Goal: Check status

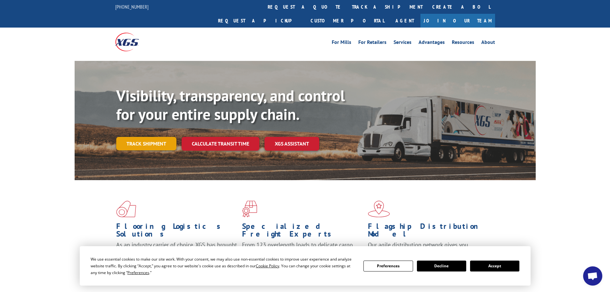
click at [155, 137] on link "Track shipment" at bounding box center [146, 143] width 60 height 13
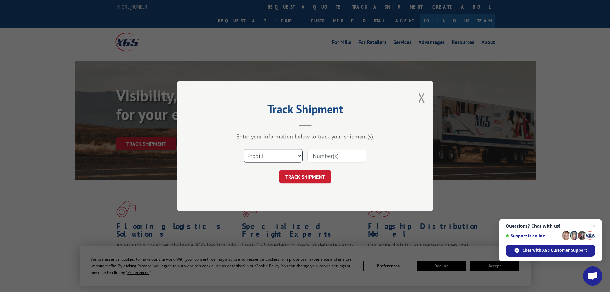
click at [297, 154] on select "Select category... Probill BOL PO" at bounding box center [273, 155] width 59 height 13
select select "bol"
click at [244, 149] on select "Select category... Probill BOL PO" at bounding box center [273, 155] width 59 height 13
paste input "5320773"
type input "5320773"
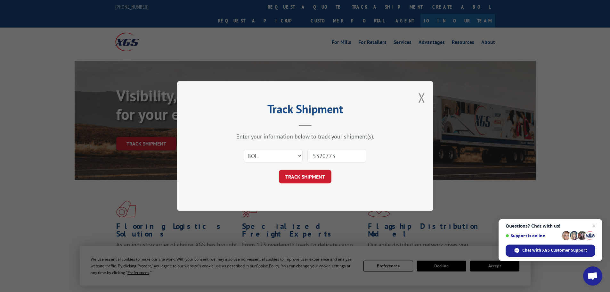
drag, startPoint x: 314, startPoint y: 173, endPoint x: 313, endPoint y: 170, distance: 3.5
click at [314, 174] on button "TRACK SHIPMENT" at bounding box center [305, 176] width 53 height 13
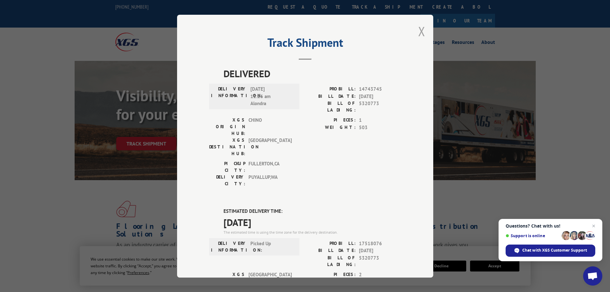
click at [418, 28] on button "Close modal" at bounding box center [421, 31] width 7 height 17
